Goal: Task Accomplishment & Management: Manage account settings

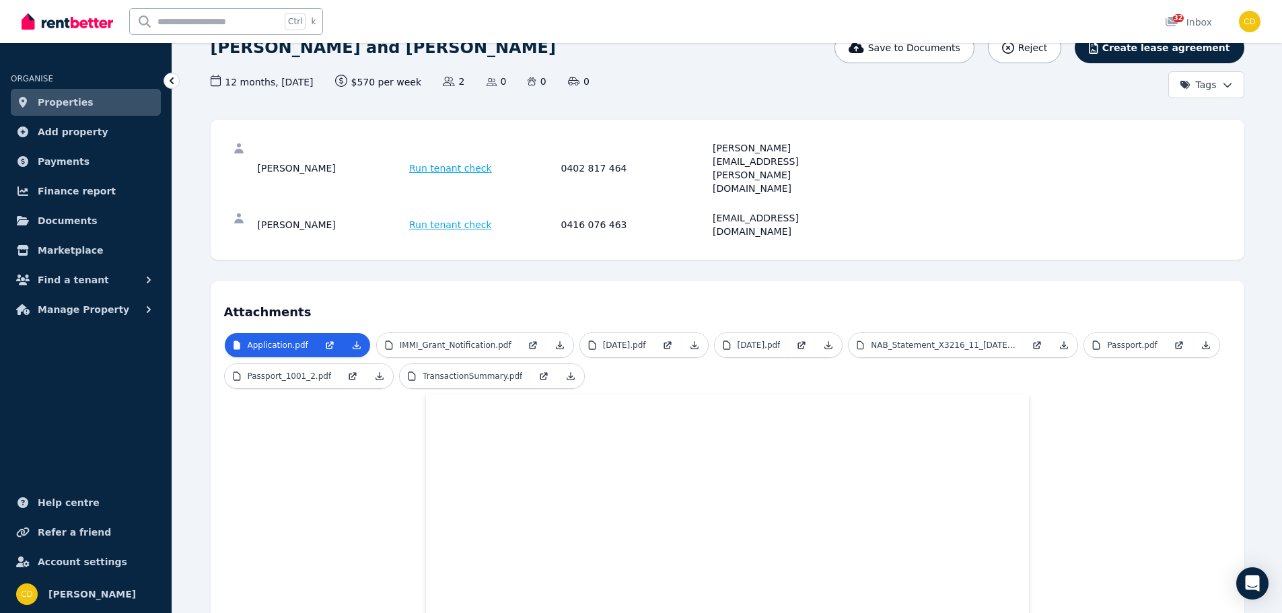
scroll to position [217, 0]
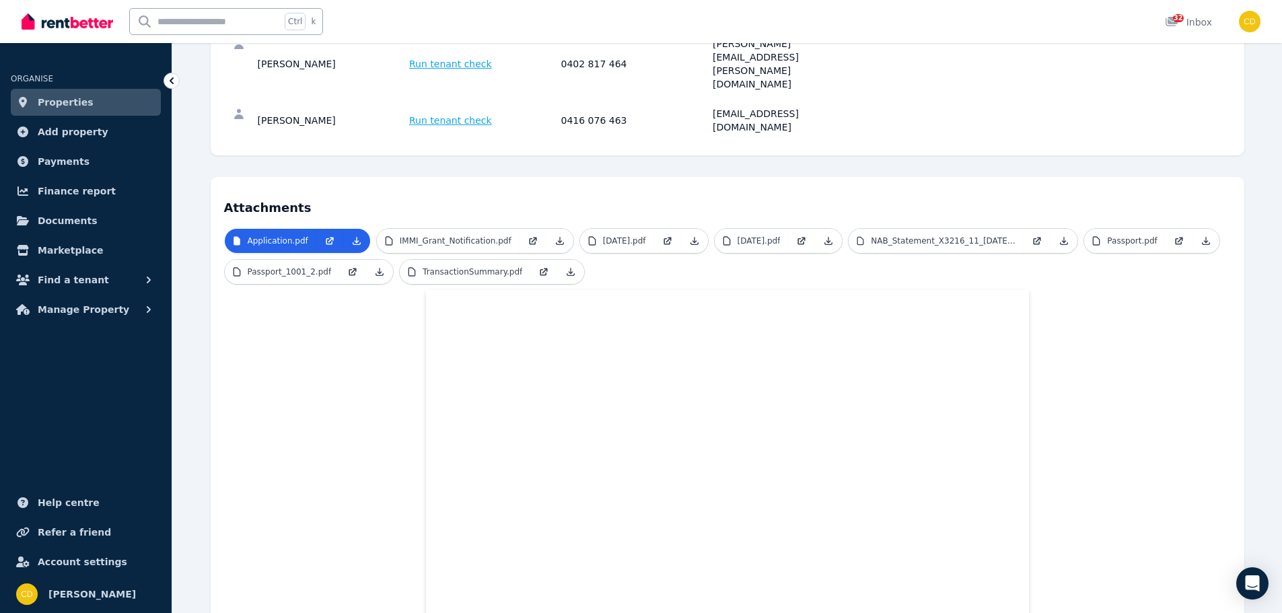
click at [80, 19] on img at bounding box center [67, 21] width 91 height 20
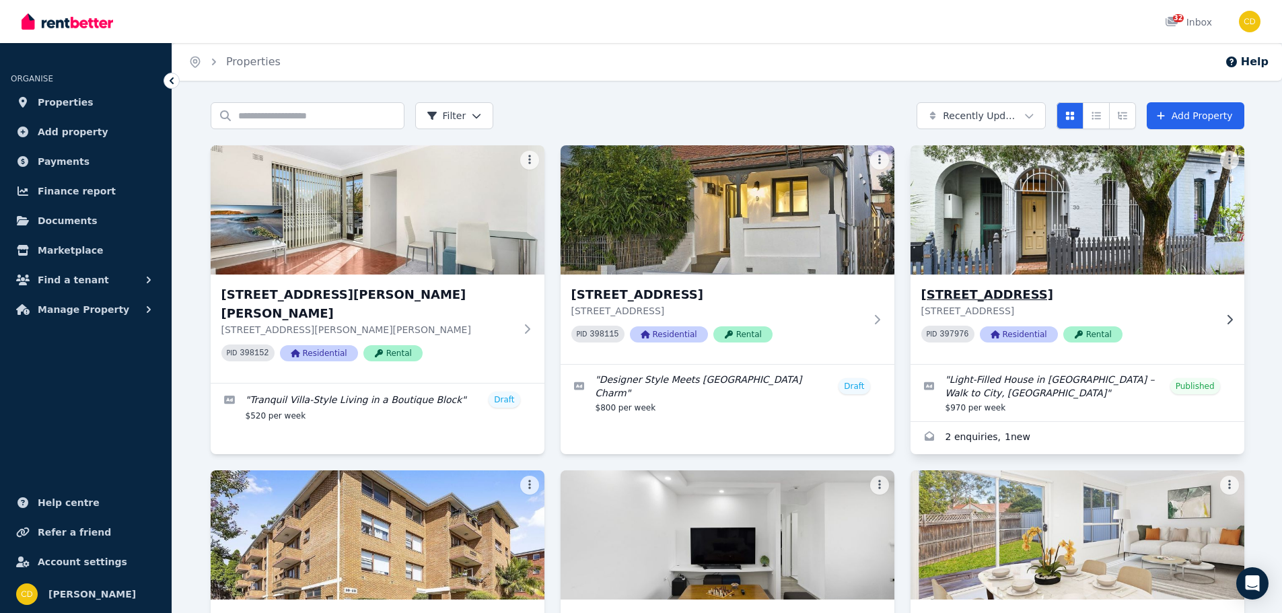
click at [1220, 314] on div at bounding box center [1226, 319] width 13 height 11
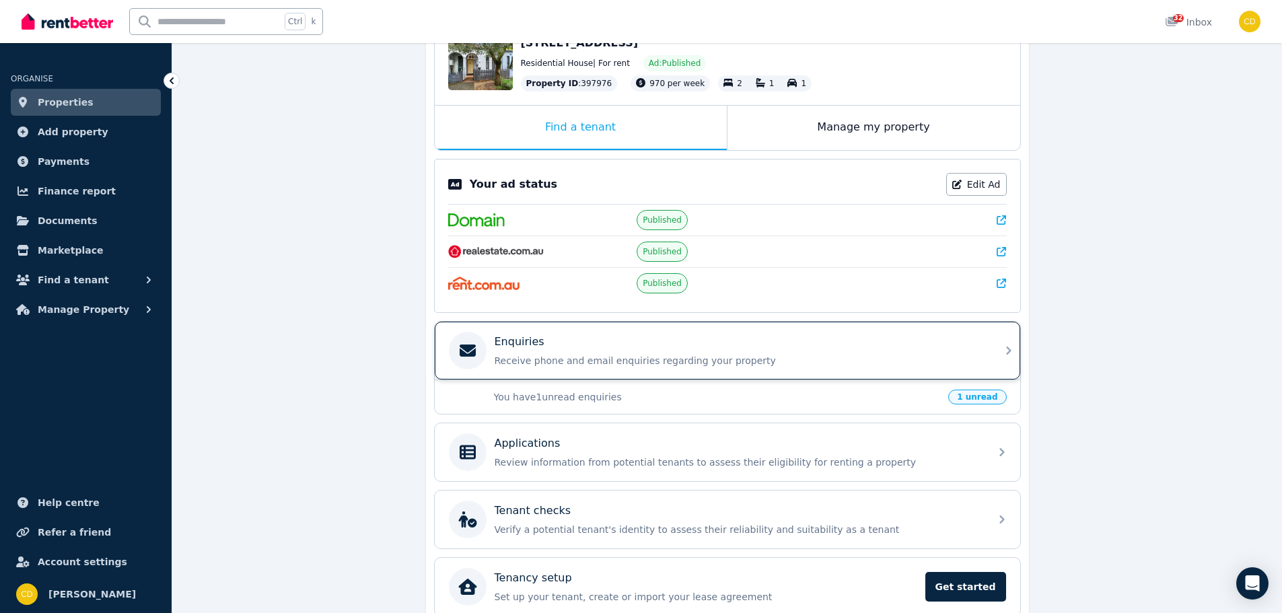
scroll to position [221, 0]
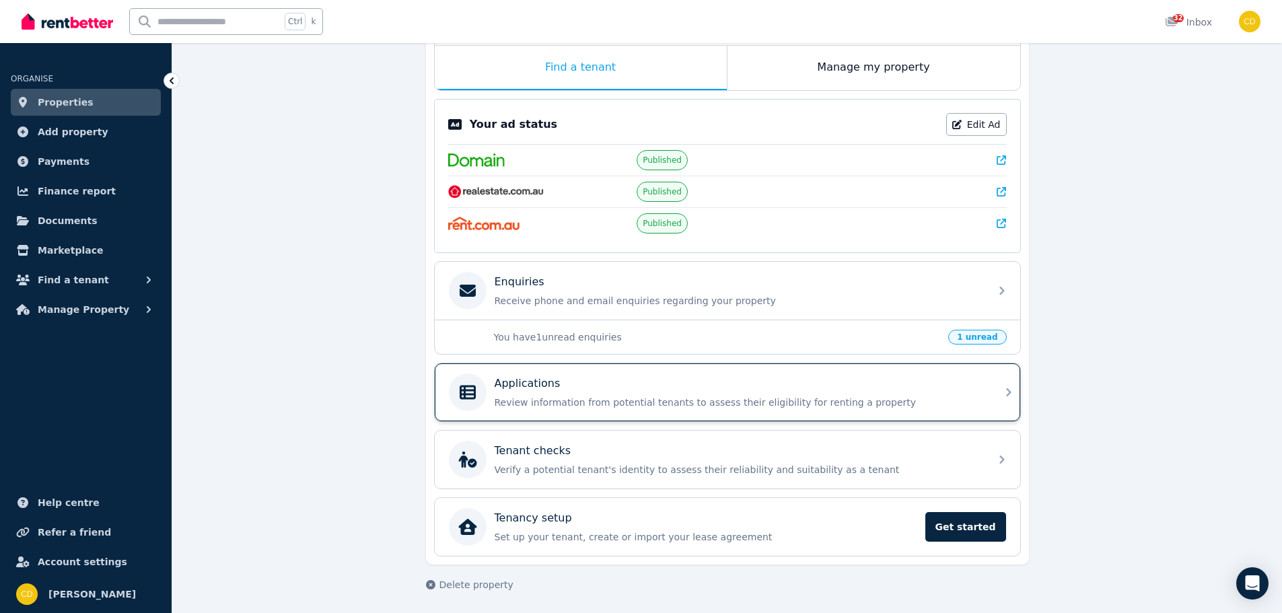
click at [851, 381] on div "Applications" at bounding box center [737, 383] width 487 height 16
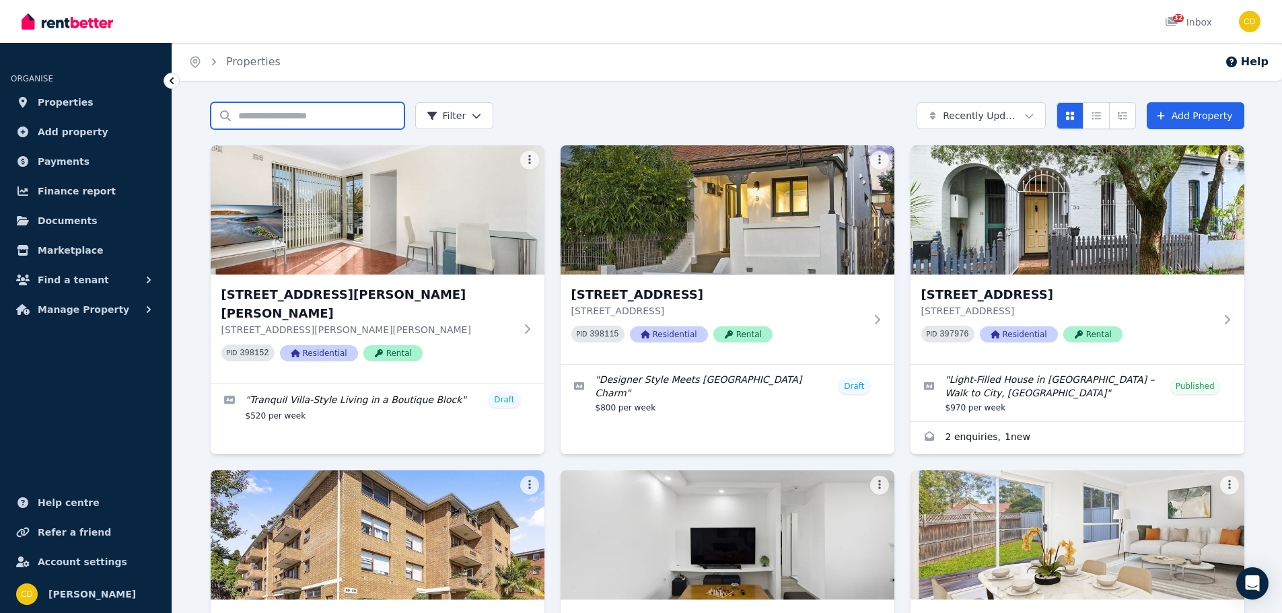
click at [256, 118] on input "Search properties" at bounding box center [308, 115] width 194 height 27
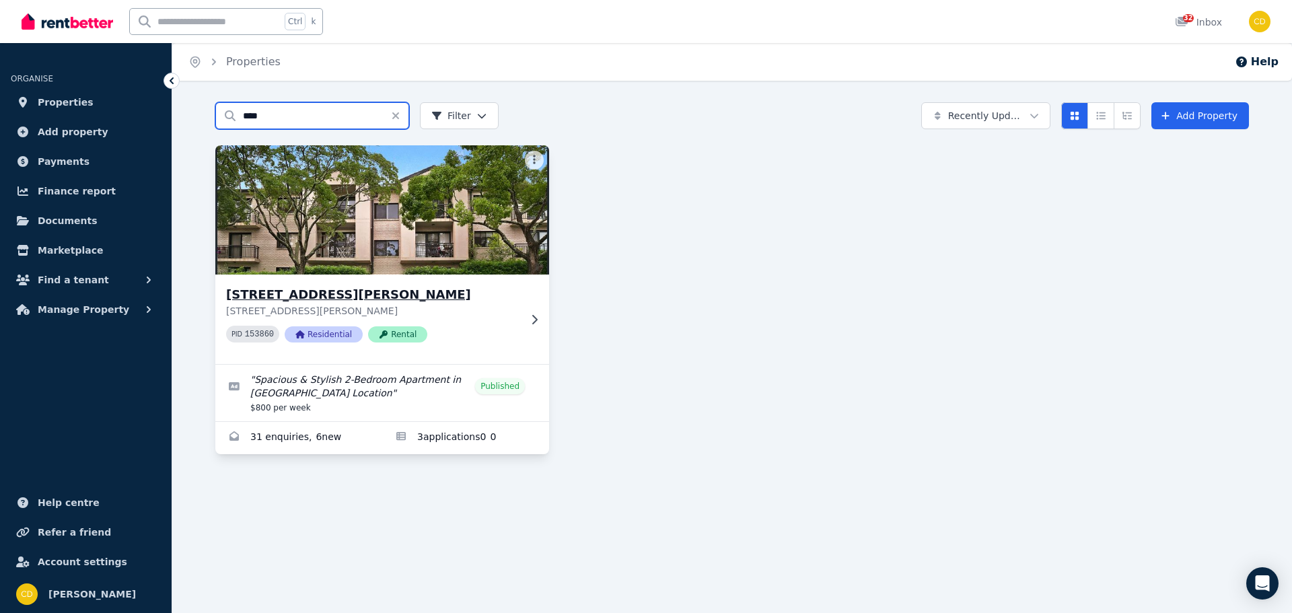
type input "****"
click at [540, 319] on icon at bounding box center [533, 319] width 13 height 11
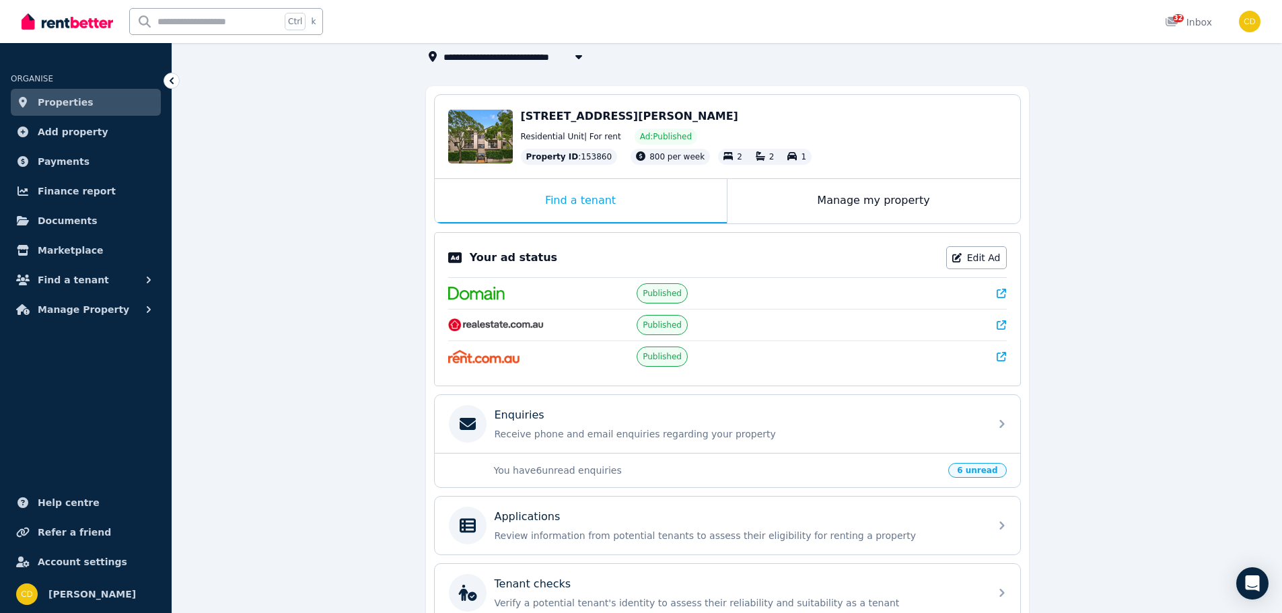
scroll to position [135, 0]
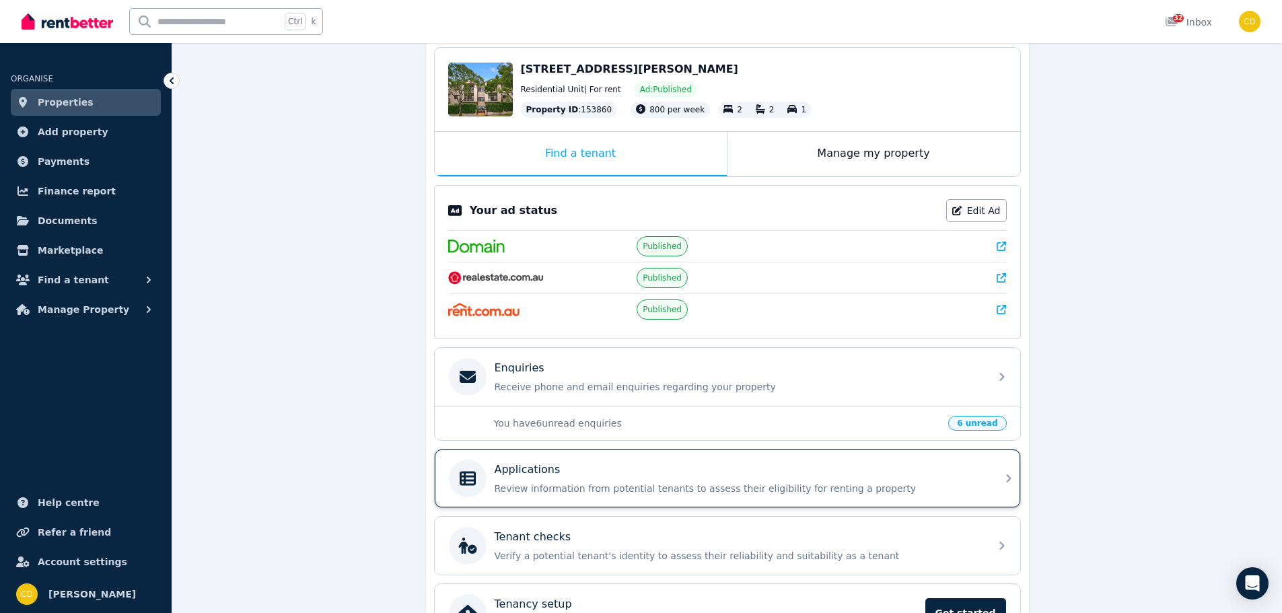
click at [922, 468] on div "Applications" at bounding box center [737, 470] width 487 height 16
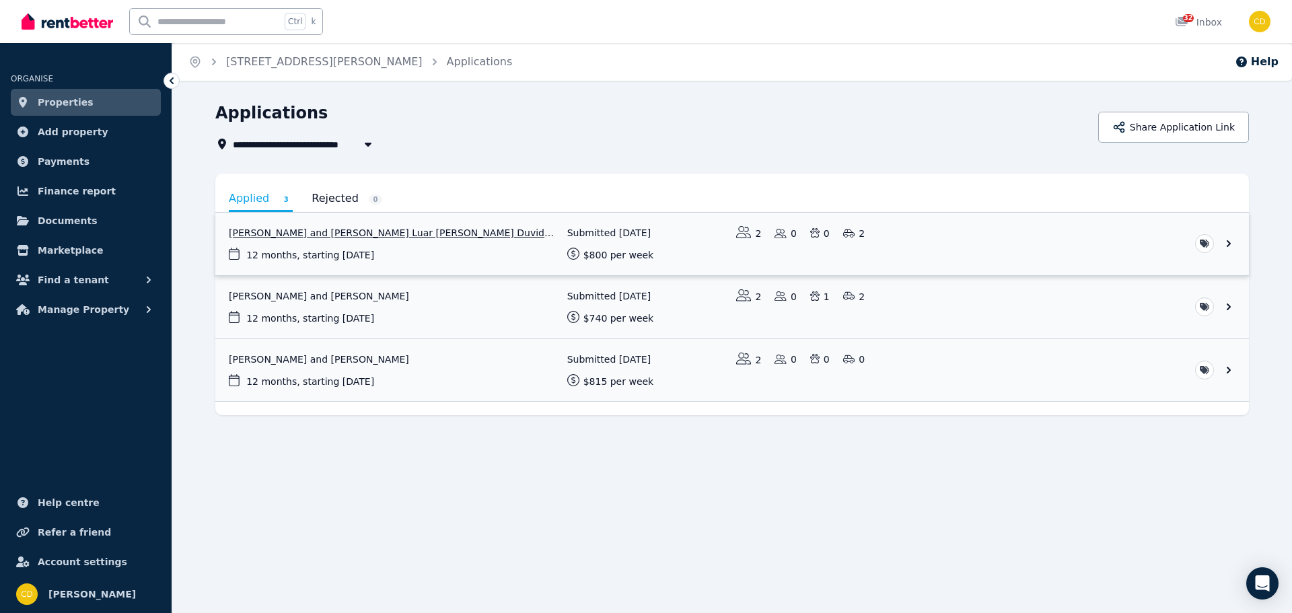
click at [350, 233] on link "View application: Pedro Bencke and Marina Luar De Souza Duvidovich" at bounding box center [731, 244] width 1033 height 63
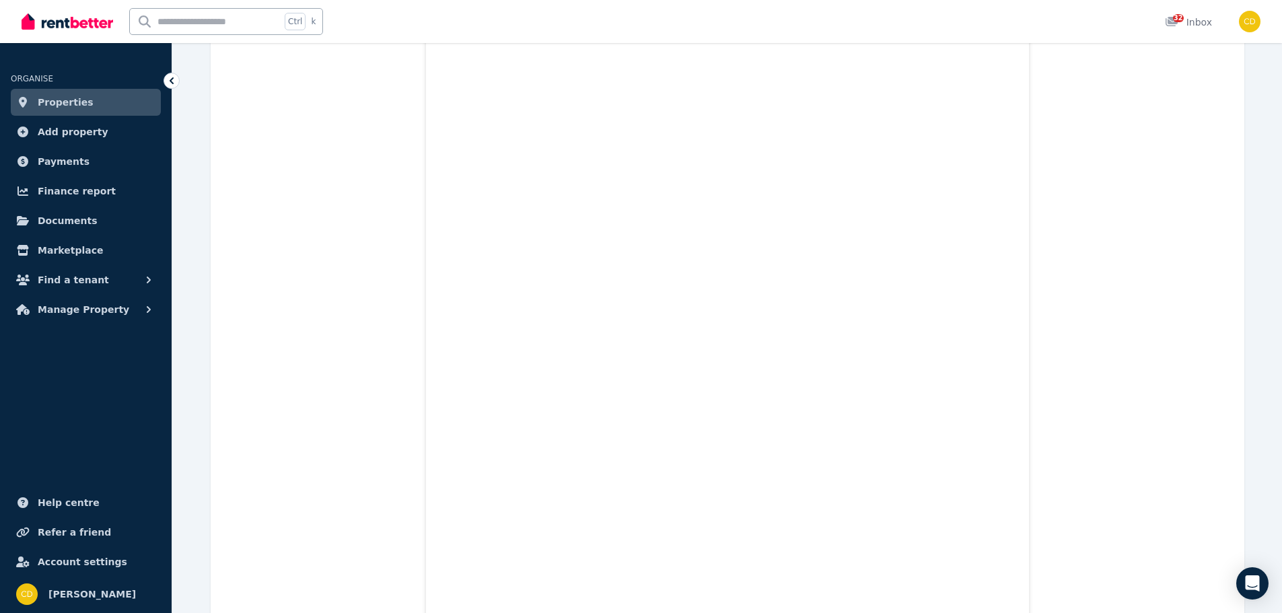
scroll to position [12648, 0]
